Goal: Task Accomplishment & Management: Use online tool/utility

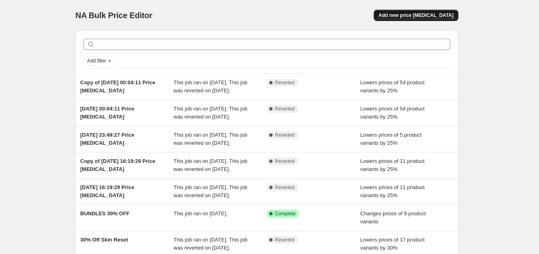
click at [411, 11] on button "Add new price change job" at bounding box center [416, 15] width 85 height 11
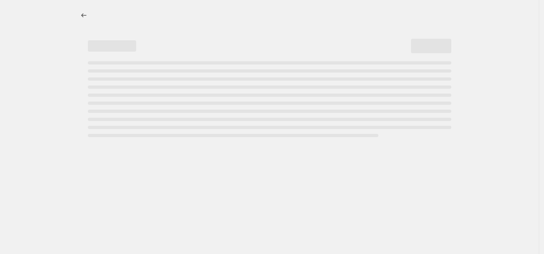
select select "percentage"
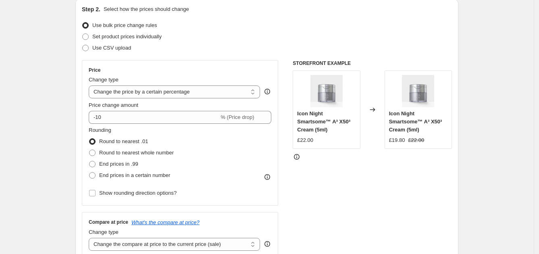
scroll to position [88, 0]
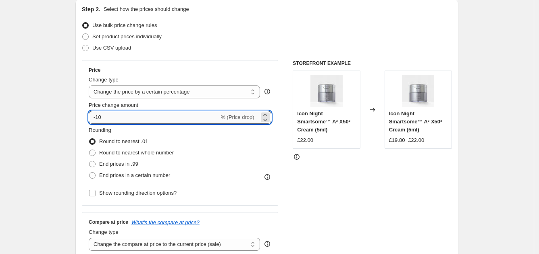
click at [151, 116] on input "-10" at bounding box center [154, 117] width 130 height 13
type input "-1"
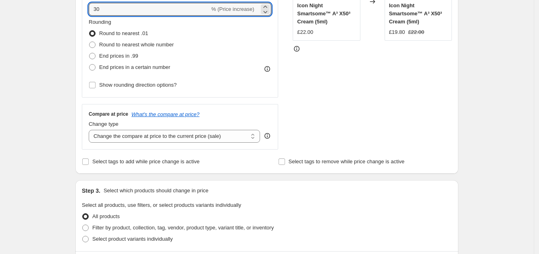
scroll to position [199, 0]
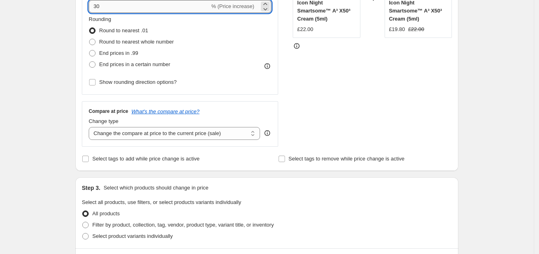
type input "30"
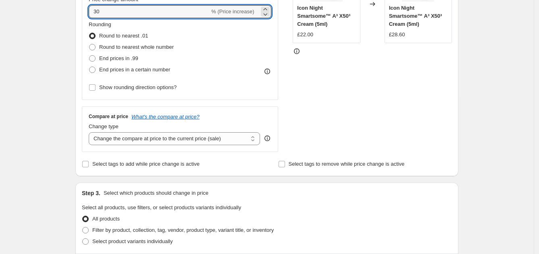
scroll to position [195, 0]
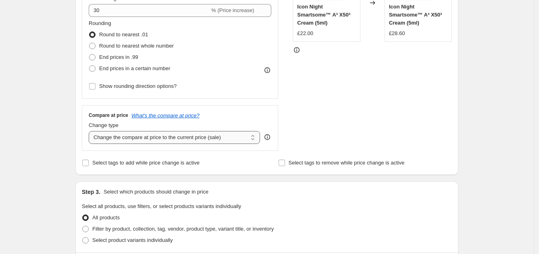
click at [199, 137] on select "Change the compare at price to the current price (sale) Change the compare at p…" at bounding box center [174, 137] width 171 height 13
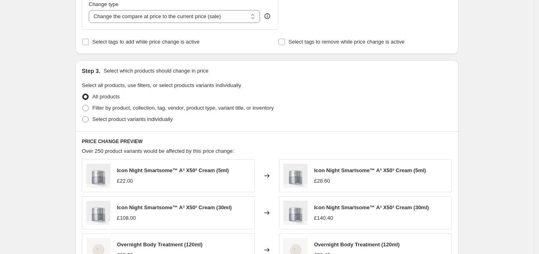
scroll to position [320, 0]
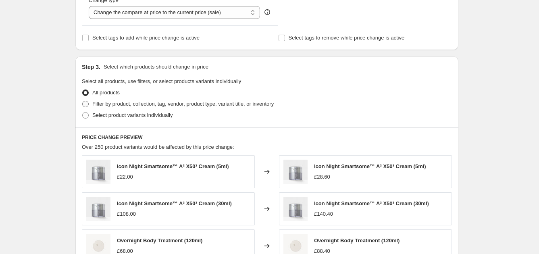
click at [142, 106] on span "Filter by product, collection, tag, vendor, product type, variant title, or inv…" at bounding box center [182, 104] width 181 height 6
click at [83, 101] on input "Filter by product, collection, tag, vendor, product type, variant title, or inv…" at bounding box center [82, 101] width 0 height 0
radio input "true"
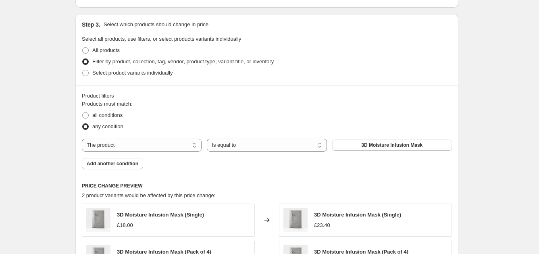
scroll to position [363, 0]
click at [149, 78] on label "Select product variants individually" at bounding box center [127, 72] width 91 height 11
click at [83, 70] on input "Select product variants individually" at bounding box center [82, 70] width 0 height 0
radio input "true"
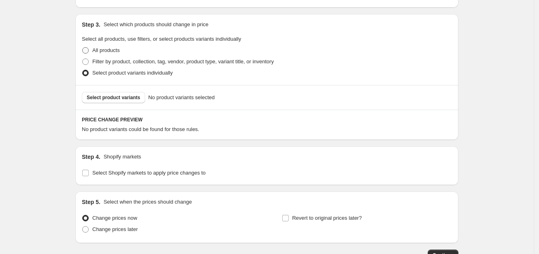
click at [115, 49] on span "All products" at bounding box center [105, 50] width 27 height 6
click at [83, 48] on input "All products" at bounding box center [82, 47] width 0 height 0
radio input "true"
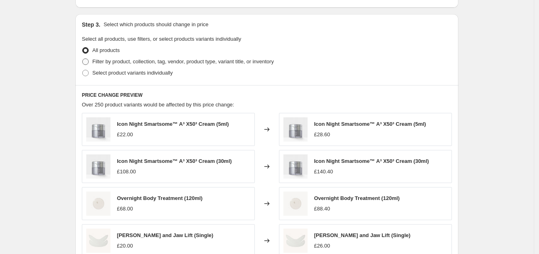
click at [123, 59] on span "Filter by product, collection, tag, vendor, product type, variant title, or inv…" at bounding box center [182, 61] width 181 height 6
click at [83, 59] on input "Filter by product, collection, tag, vendor, product type, variant title, or inv…" at bounding box center [82, 58] width 0 height 0
radio input "true"
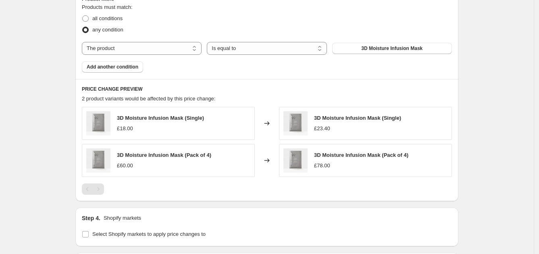
scroll to position [446, 0]
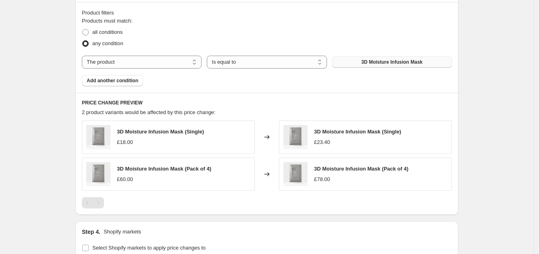
click at [372, 59] on span "3D Moisture Infusion Mask" at bounding box center [391, 62] width 61 height 6
click at [125, 82] on span "Add another condition" at bounding box center [113, 80] width 52 height 6
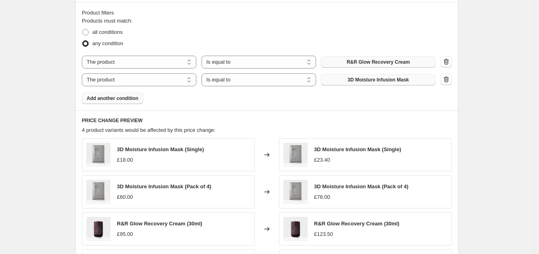
click at [363, 79] on span "3D Moisture Infusion Mask" at bounding box center [378, 80] width 61 height 6
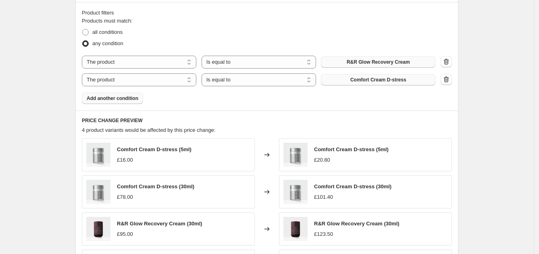
click at [115, 100] on span "Add another condition" at bounding box center [113, 98] width 52 height 6
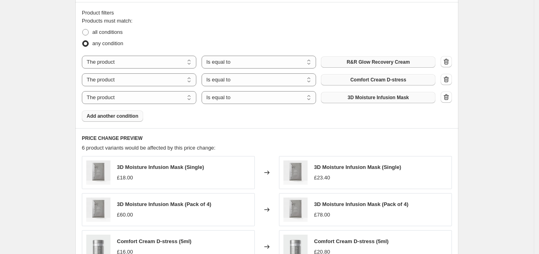
click at [369, 94] on span "3D Moisture Infusion Mask" at bounding box center [378, 97] width 61 height 6
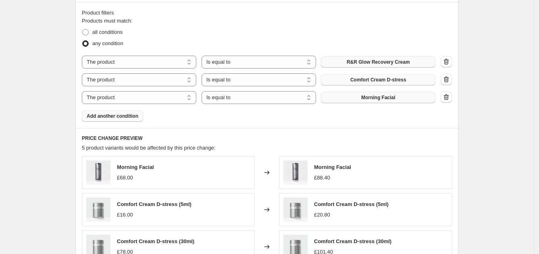
click at [126, 113] on span "Add another condition" at bounding box center [113, 116] width 52 height 6
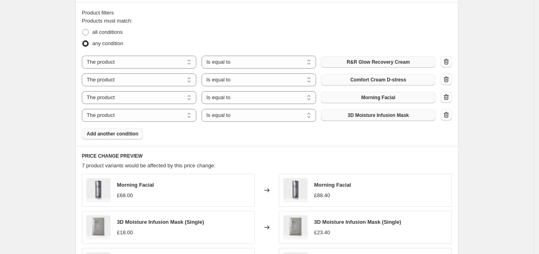
click at [380, 114] on span "3D Moisture Infusion Mask" at bounding box center [378, 115] width 61 height 6
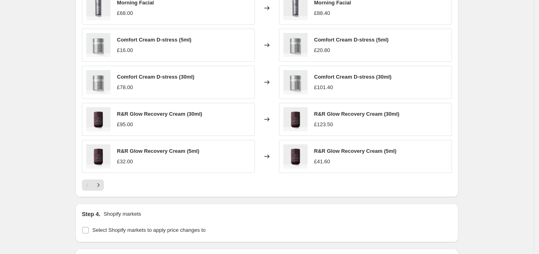
scroll to position [740, 0]
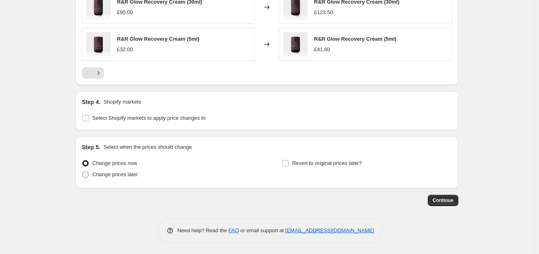
click at [117, 173] on span "Change prices later" at bounding box center [115, 174] width 46 height 6
click at [83, 172] on input "Change prices later" at bounding box center [82, 171] width 0 height 0
radio input "true"
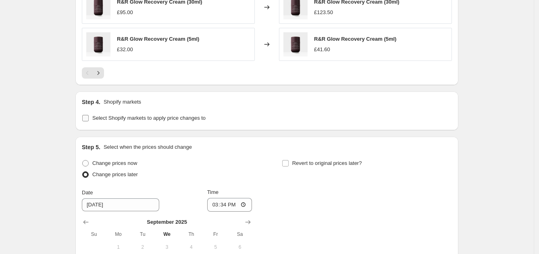
click at [152, 117] on span "Select Shopify markets to apply price changes to" at bounding box center [148, 118] width 113 height 6
click at [89, 117] on input "Select Shopify markets to apply price changes to" at bounding box center [85, 118] width 6 height 6
checkbox input "true"
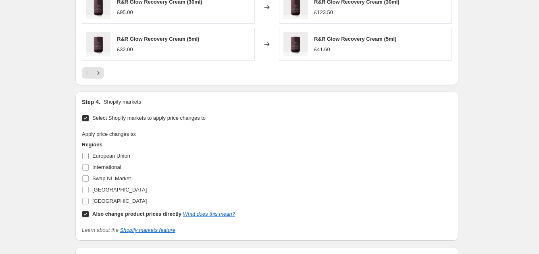
click at [87, 154] on input "European Union" at bounding box center [85, 156] width 6 height 6
checkbox input "true"
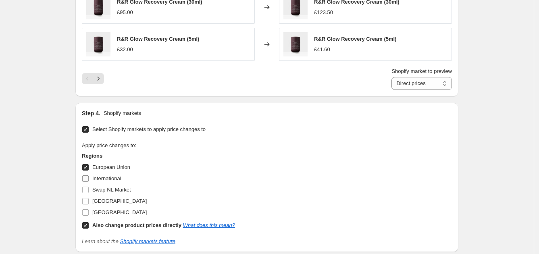
click at [89, 178] on input "International" at bounding box center [85, 178] width 6 height 6
checkbox input "true"
click at [89, 211] on input "United States" at bounding box center [85, 212] width 6 height 6
checkbox input "true"
click at [89, 200] on input "United Kingdom" at bounding box center [85, 201] width 6 height 6
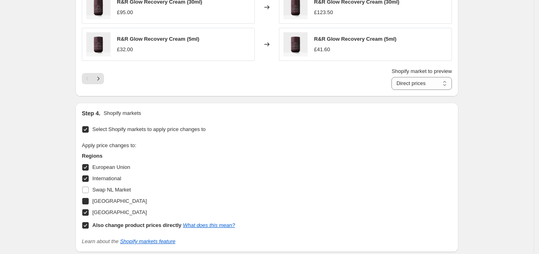
checkbox input "true"
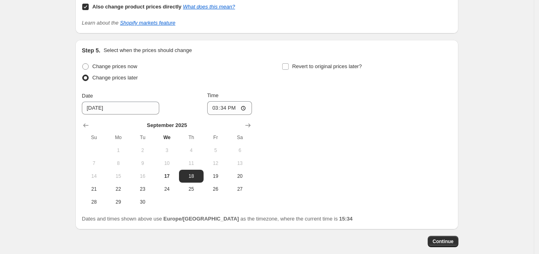
scroll to position [960, 0]
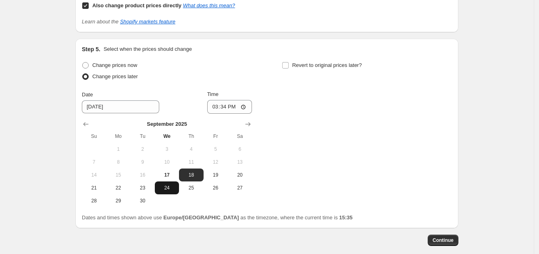
click at [167, 181] on button "24" at bounding box center [167, 187] width 24 height 13
type input "9/24/2025"
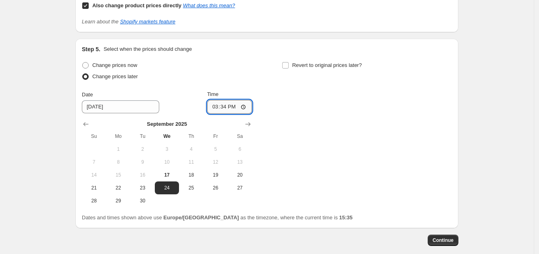
click at [232, 103] on input "15:34" at bounding box center [229, 107] width 45 height 14
click at [244, 106] on input "15:34" at bounding box center [229, 107] width 45 height 14
type input "06:34"
click at [338, 145] on div "Change prices now Change prices later Date 9/24/2025 Time 06:34 September 2025 …" at bounding box center [267, 134] width 370 height 148
click at [288, 65] on input "Revert to original prices later?" at bounding box center [285, 65] width 6 height 6
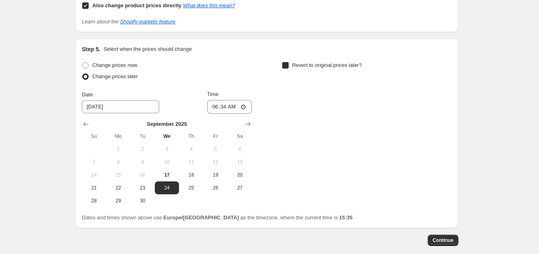
checkbox input "true"
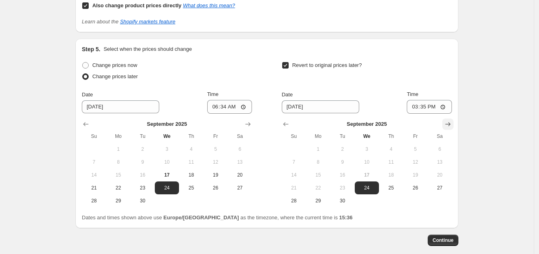
click at [448, 125] on icon "Show next month, October 2025" at bounding box center [448, 124] width 8 height 8
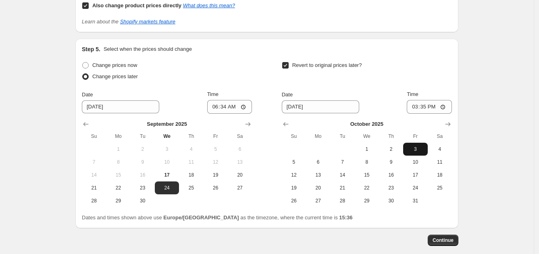
click at [420, 146] on span "3" at bounding box center [415, 149] width 18 height 6
type input "10/3/2025"
click at [437, 101] on input "15:35" at bounding box center [429, 107] width 45 height 14
click at [452, 106] on input "15:35" at bounding box center [429, 107] width 45 height 14
click at [442, 106] on input "15:35" at bounding box center [429, 107] width 45 height 14
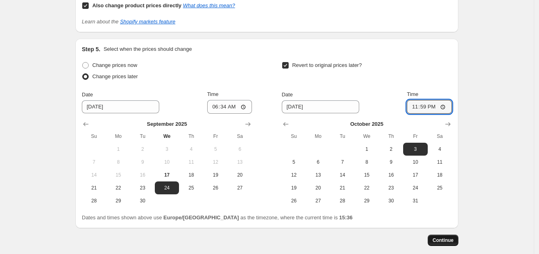
type input "23:59"
click at [453, 239] on span "Continue" at bounding box center [443, 240] width 21 height 6
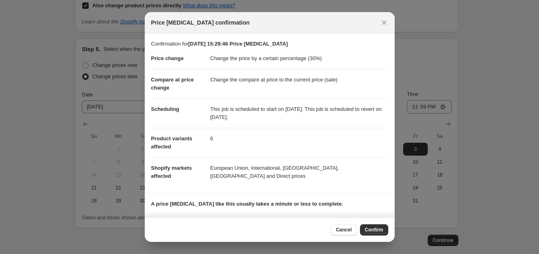
scroll to position [38, 0]
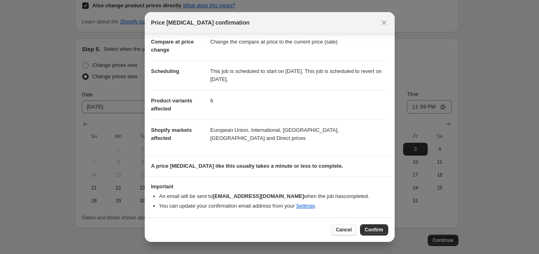
click at [342, 227] on span "Cancel" at bounding box center [344, 230] width 16 height 6
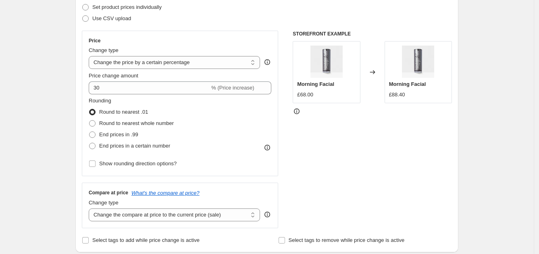
scroll to position [115, 0]
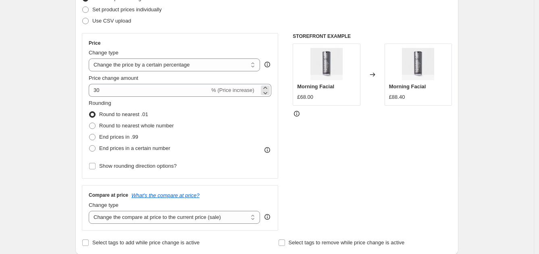
click at [244, 87] on span "% (Price increase)" at bounding box center [232, 90] width 43 height 6
click at [236, 65] on select "Change the price to a certain amount Change the price by a certain amount Chang…" at bounding box center [174, 64] width 171 height 13
click at [232, 33] on div "Price Change type Change the price to a certain amount Change the price by a ce…" at bounding box center [180, 106] width 196 height 146
click at [249, 88] on span "% (Price increase)" at bounding box center [232, 90] width 43 height 6
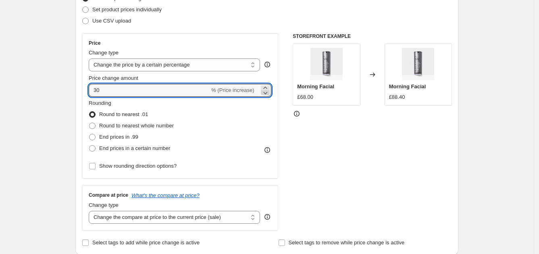
click at [269, 92] on icon at bounding box center [265, 93] width 8 height 8
click at [266, 85] on icon at bounding box center [265, 88] width 8 height 8
type input "30"
drag, startPoint x: 161, startPoint y: 94, endPoint x: 68, endPoint y: 84, distance: 93.3
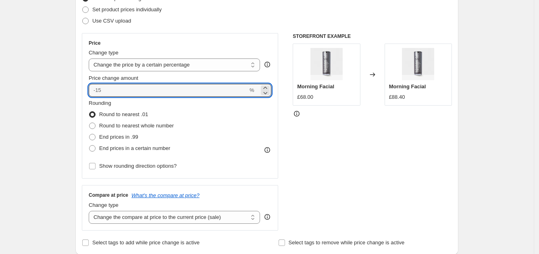
type input "-0"
type input "-30"
click at [345, 139] on div "STOREFRONT EXAMPLE Morning Facial £68.00 Changed to Morning Facial £88.40" at bounding box center [372, 132] width 159 height 198
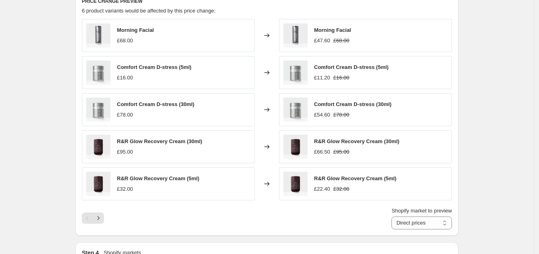
scroll to position [615, 0]
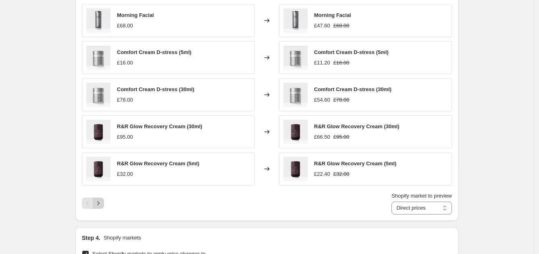
click at [102, 202] on icon "Next" at bounding box center [98, 203] width 8 height 8
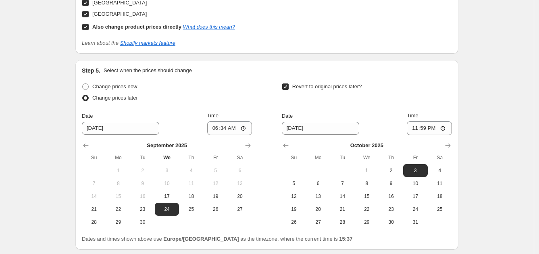
scroll to position [852, 0]
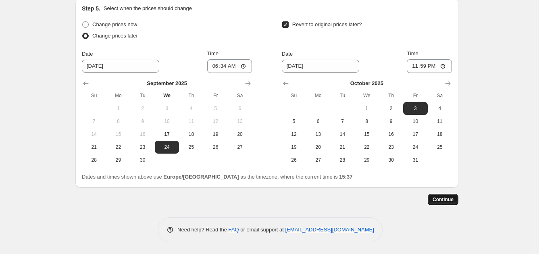
click at [440, 201] on span "Continue" at bounding box center [443, 199] width 21 height 6
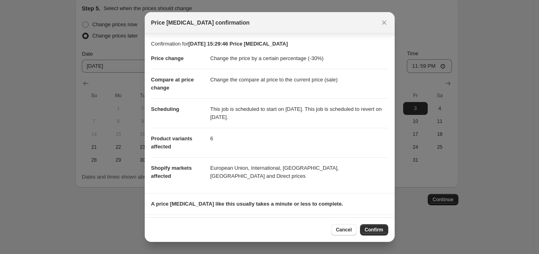
scroll to position [38, 0]
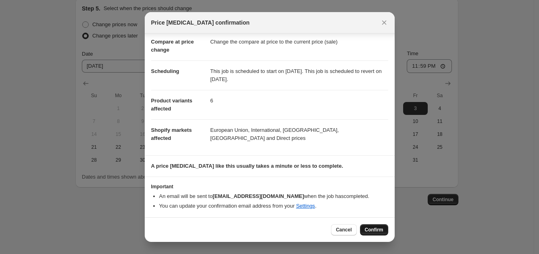
click at [380, 227] on span "Confirm" at bounding box center [374, 230] width 19 height 6
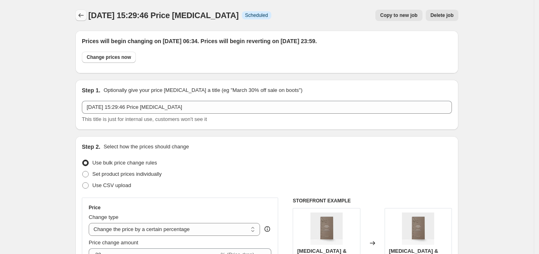
click at [85, 17] on icon "Price change jobs" at bounding box center [81, 15] width 8 height 8
